Goal: Task Accomplishment & Management: Use online tool/utility

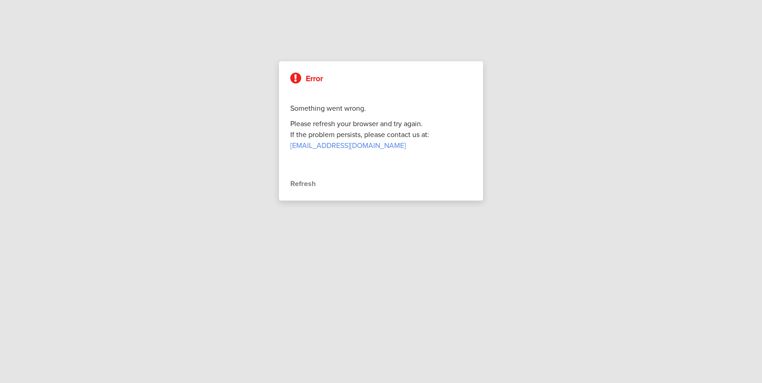
click at [308, 185] on div "Refresh" at bounding box center [380, 183] width 181 height 11
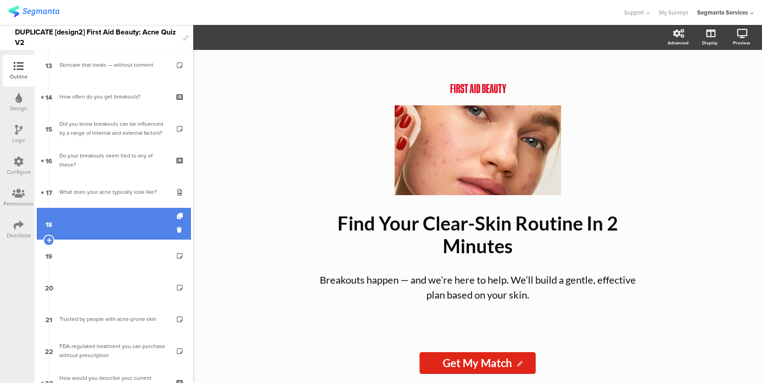
scroll to position [428, 0]
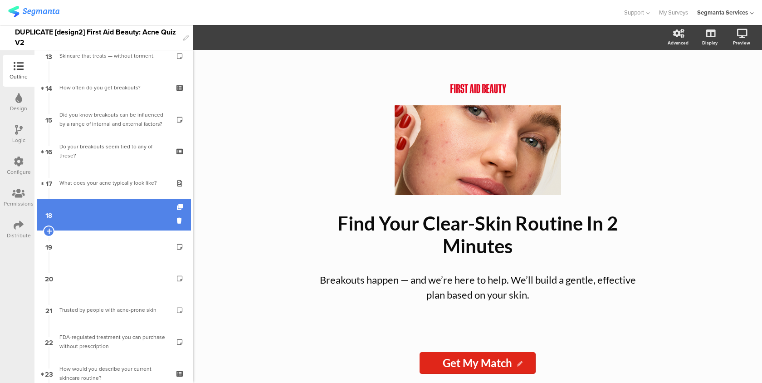
click at [97, 224] on link "18" at bounding box center [114, 215] width 154 height 32
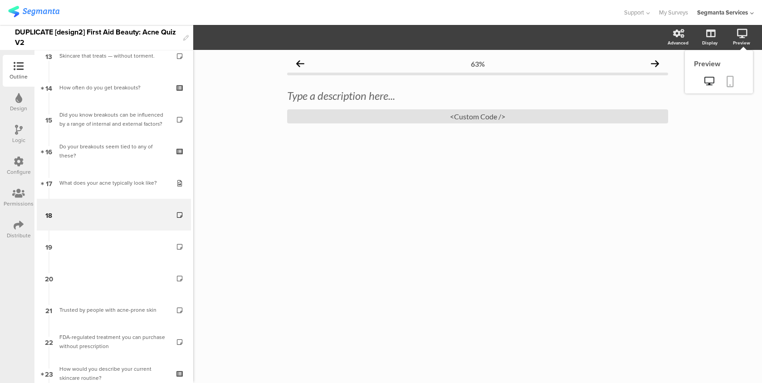
click at [728, 81] on icon at bounding box center [730, 81] width 7 height 11
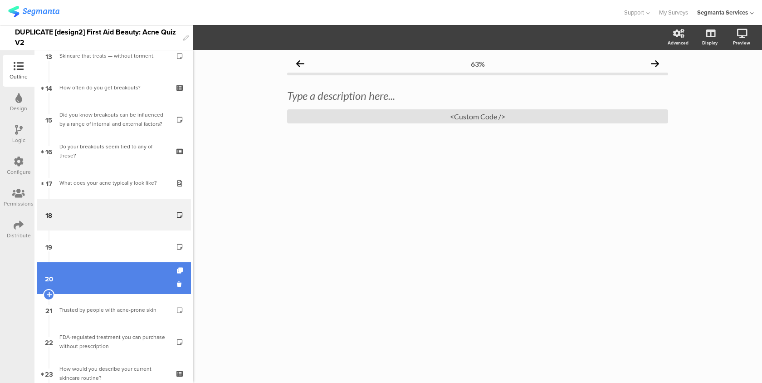
click at [126, 275] on link "20" at bounding box center [114, 278] width 154 height 32
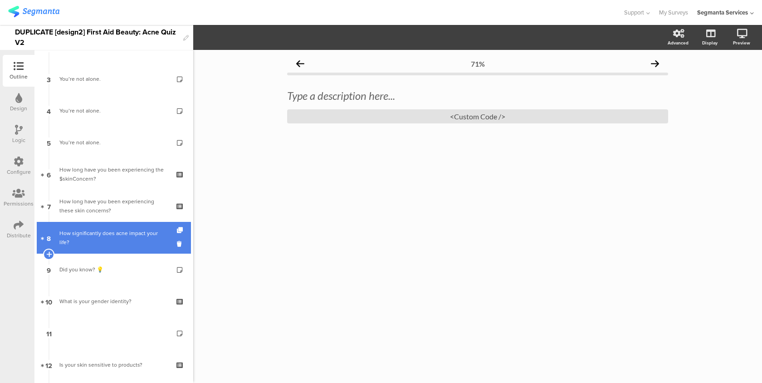
scroll to position [93, 0]
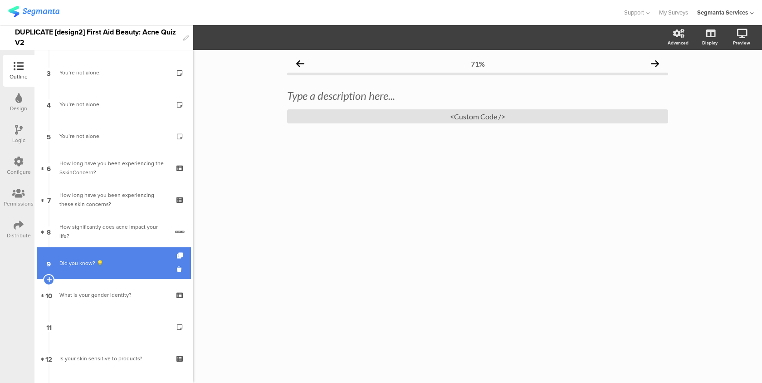
click at [120, 251] on link "9 Did you know? 💡" at bounding box center [114, 263] width 154 height 32
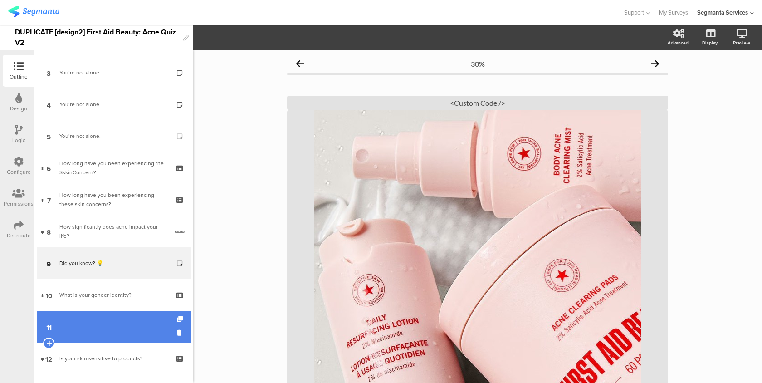
click at [105, 316] on link "11" at bounding box center [114, 327] width 154 height 32
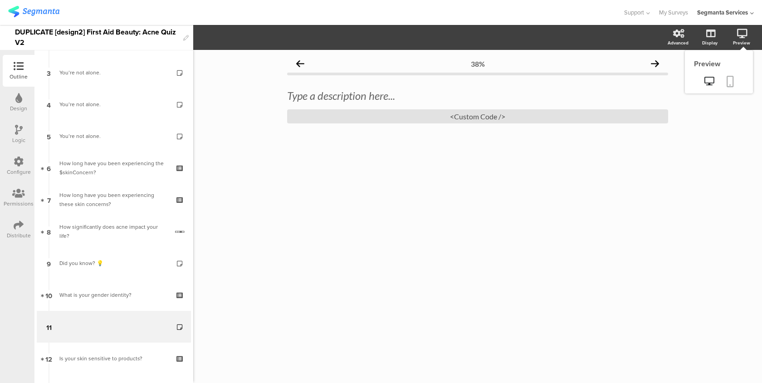
click at [731, 82] on icon at bounding box center [730, 81] width 7 height 11
